Goal: Task Accomplishment & Management: Use online tool/utility

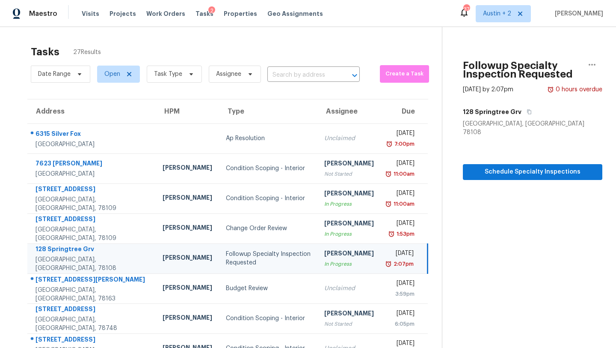
scroll to position [97, 0]
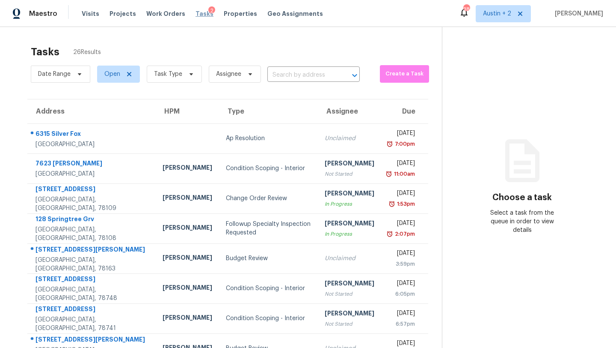
click at [197, 11] on span "Tasks" at bounding box center [205, 14] width 18 height 6
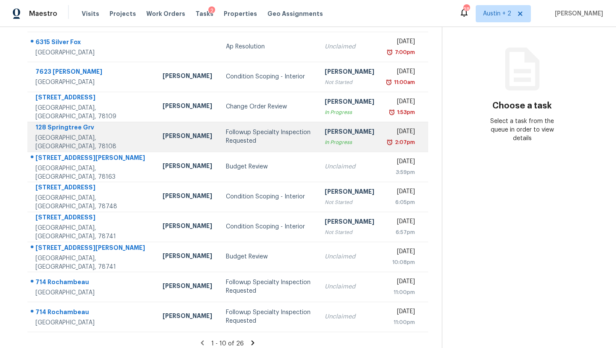
scroll to position [92, 0]
click at [221, 147] on td "Followup Specialty Inspection Requested" at bounding box center [268, 136] width 99 height 30
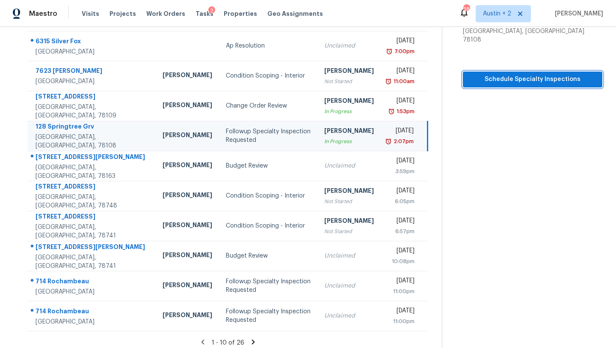
click at [470, 74] on span "Schedule Specialty Inspections" at bounding box center [533, 79] width 126 height 11
click at [84, 16] on span "Visits" at bounding box center [91, 13] width 18 height 9
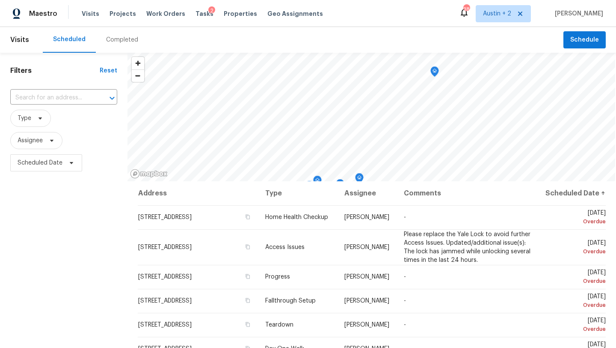
click at [122, 41] on div "Completed" at bounding box center [122, 40] width 32 height 9
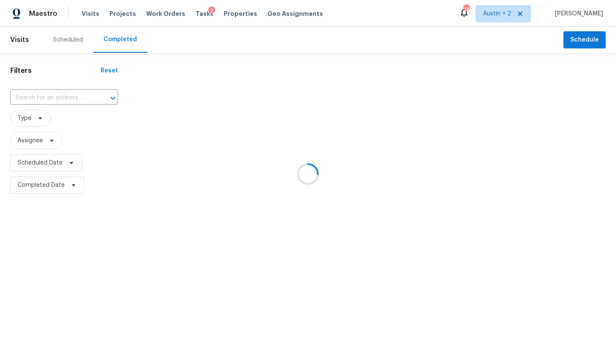
click at [43, 116] on div at bounding box center [308, 174] width 616 height 348
click at [40, 119] on div at bounding box center [308, 174] width 616 height 348
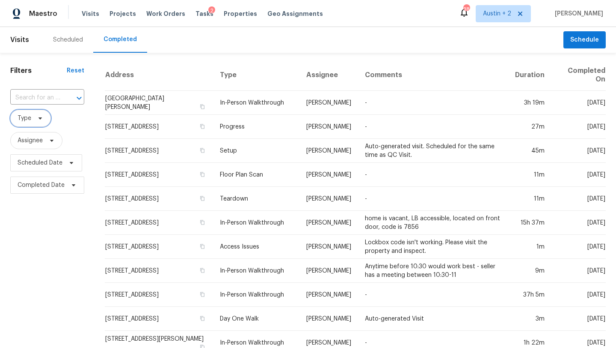
click at [44, 119] on span "Type" at bounding box center [30, 118] width 41 height 17
click at [41, 118] on icon at bounding box center [40, 118] width 7 height 7
click at [39, 119] on icon at bounding box center [40, 118] width 7 height 7
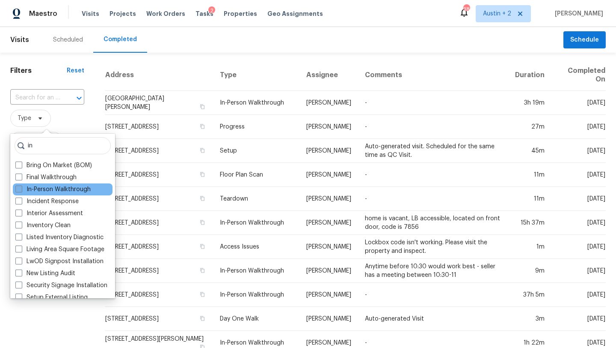
type input "in"
click at [56, 188] on label "In-Person Walkthrough" at bounding box center [52, 189] width 75 height 9
click at [21, 188] on input "In-Person Walkthrough" at bounding box center [18, 188] width 6 height 6
checkbox input "true"
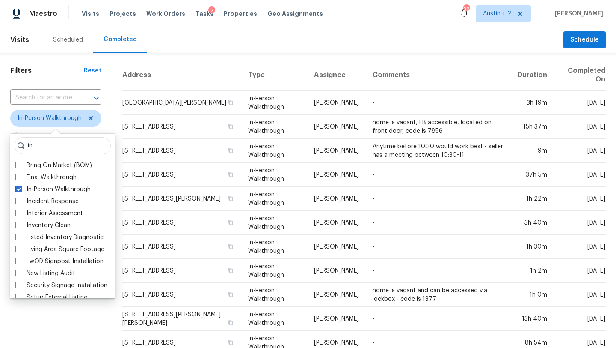
click at [194, 66] on th "Address" at bounding box center [181, 74] width 119 height 31
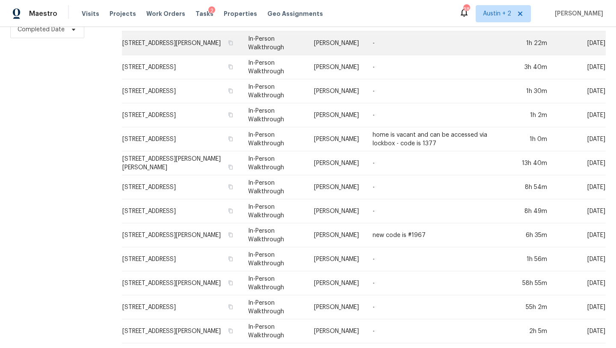
scroll to position [157, 0]
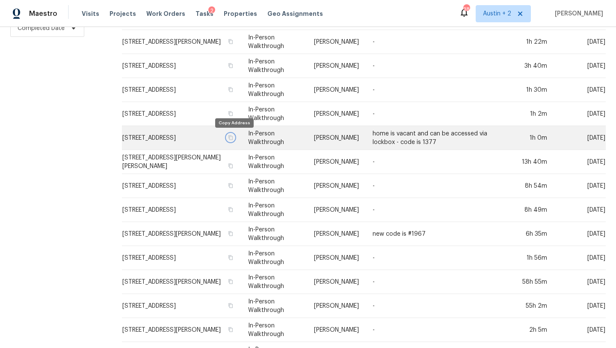
click at [233, 136] on icon "button" at bounding box center [230, 137] width 5 height 5
